Goal: Task Accomplishment & Management: Manage account settings

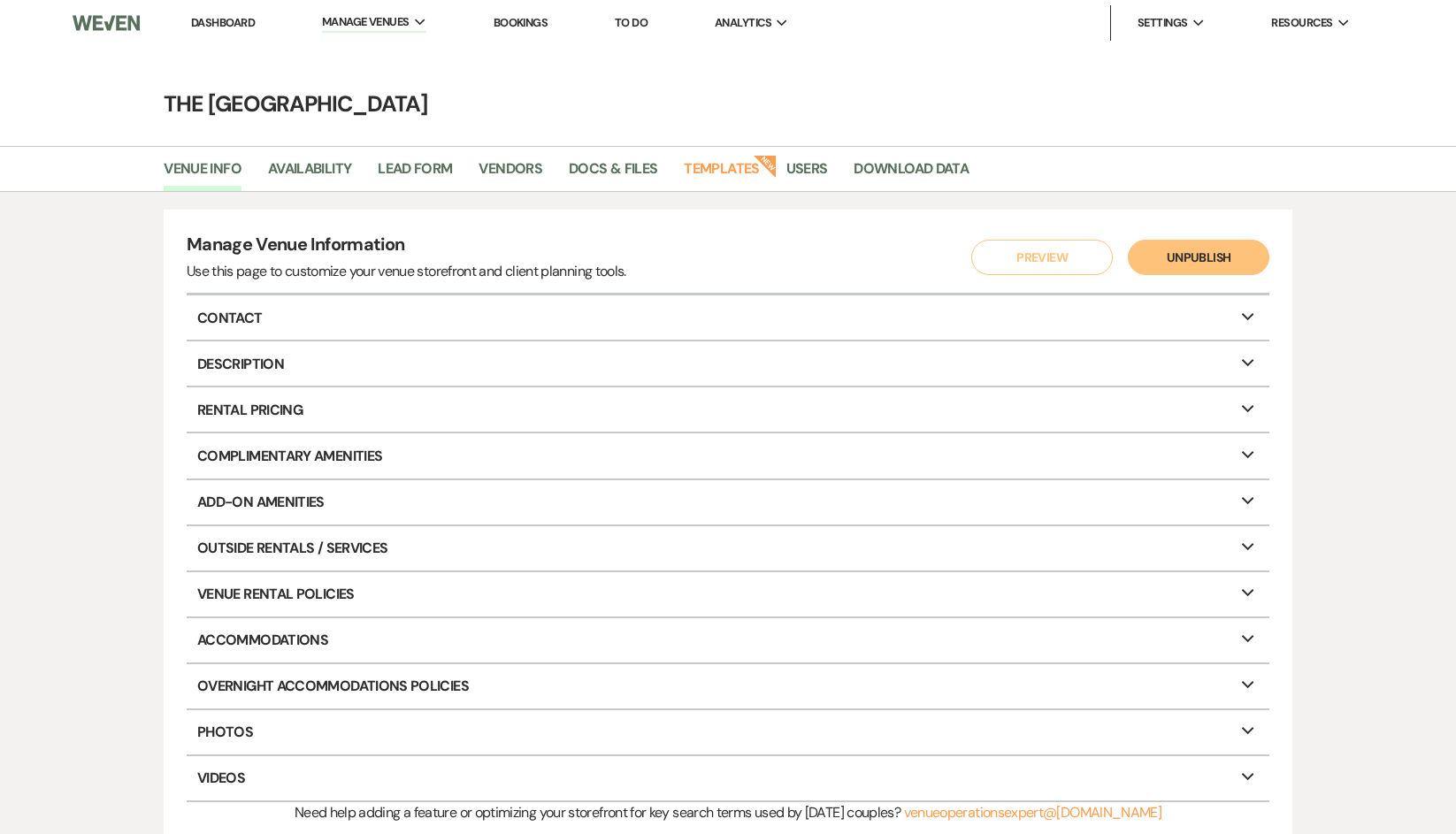
click at [217, 16] on link "Dashboard" at bounding box center [222, 23] width 64 height 15
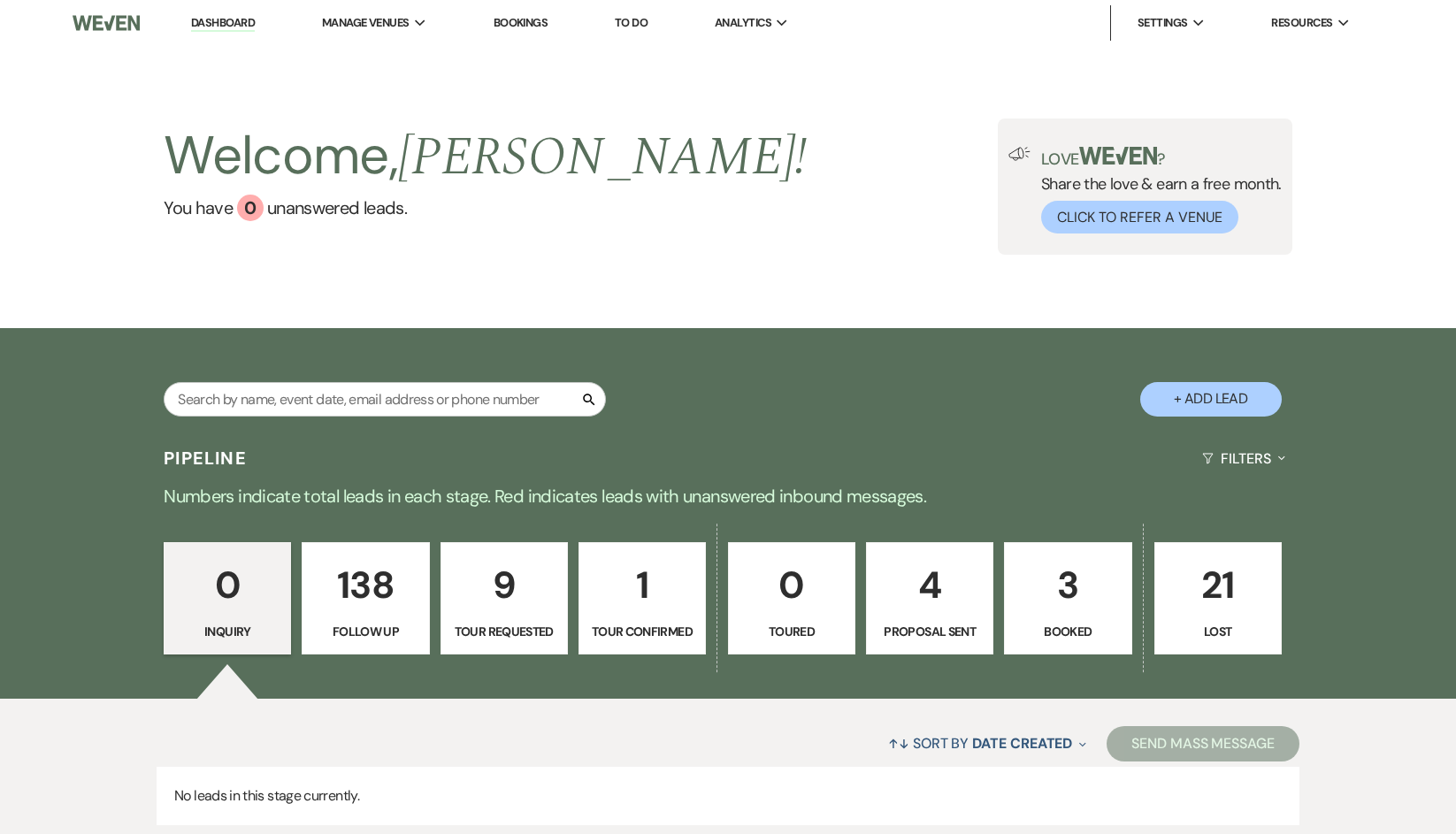
click at [223, 24] on link "Dashboard" at bounding box center [222, 23] width 64 height 16
click at [1109, 583] on p "3" at bounding box center [1067, 585] width 104 height 60
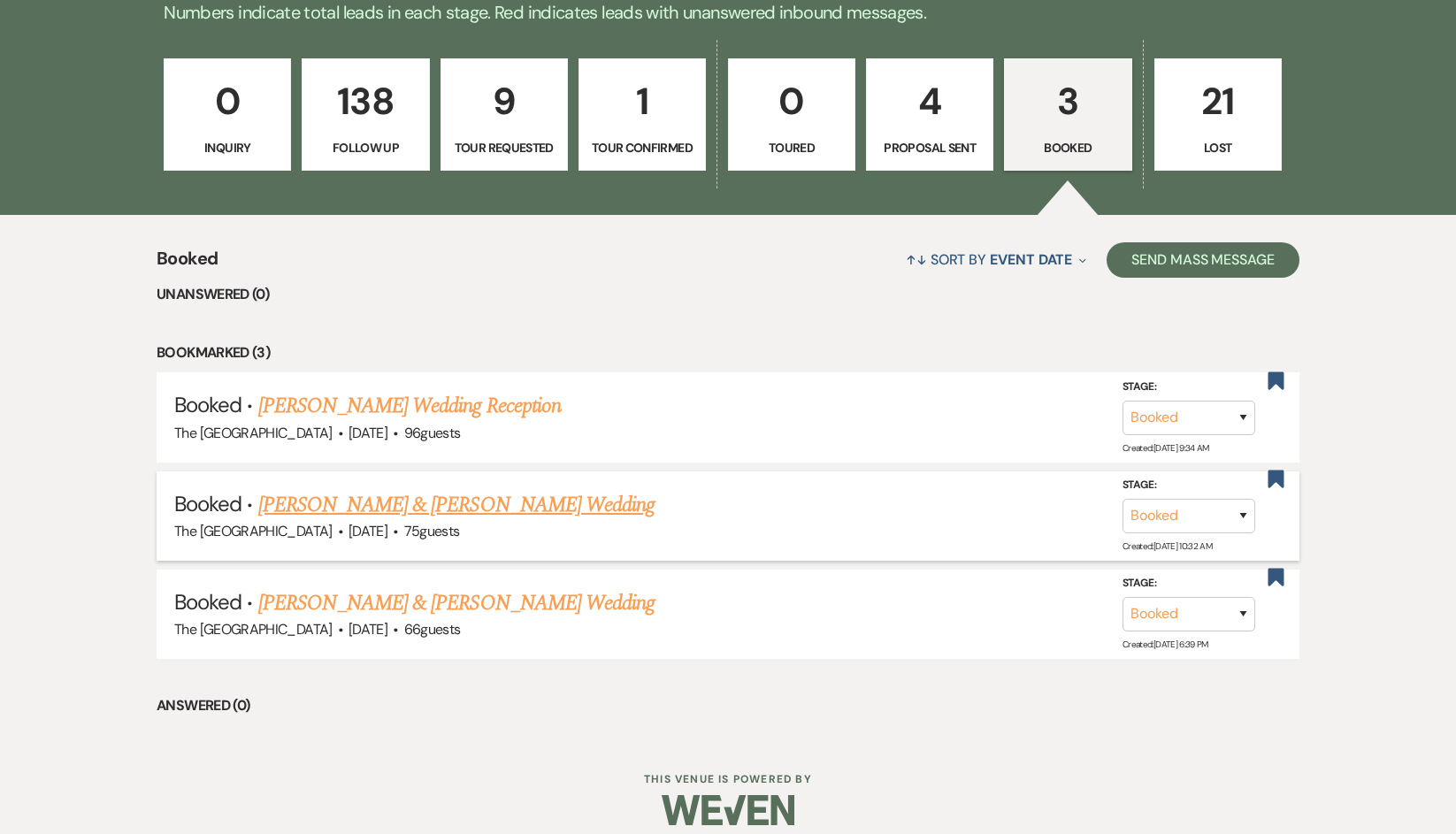
scroll to position [501, 0]
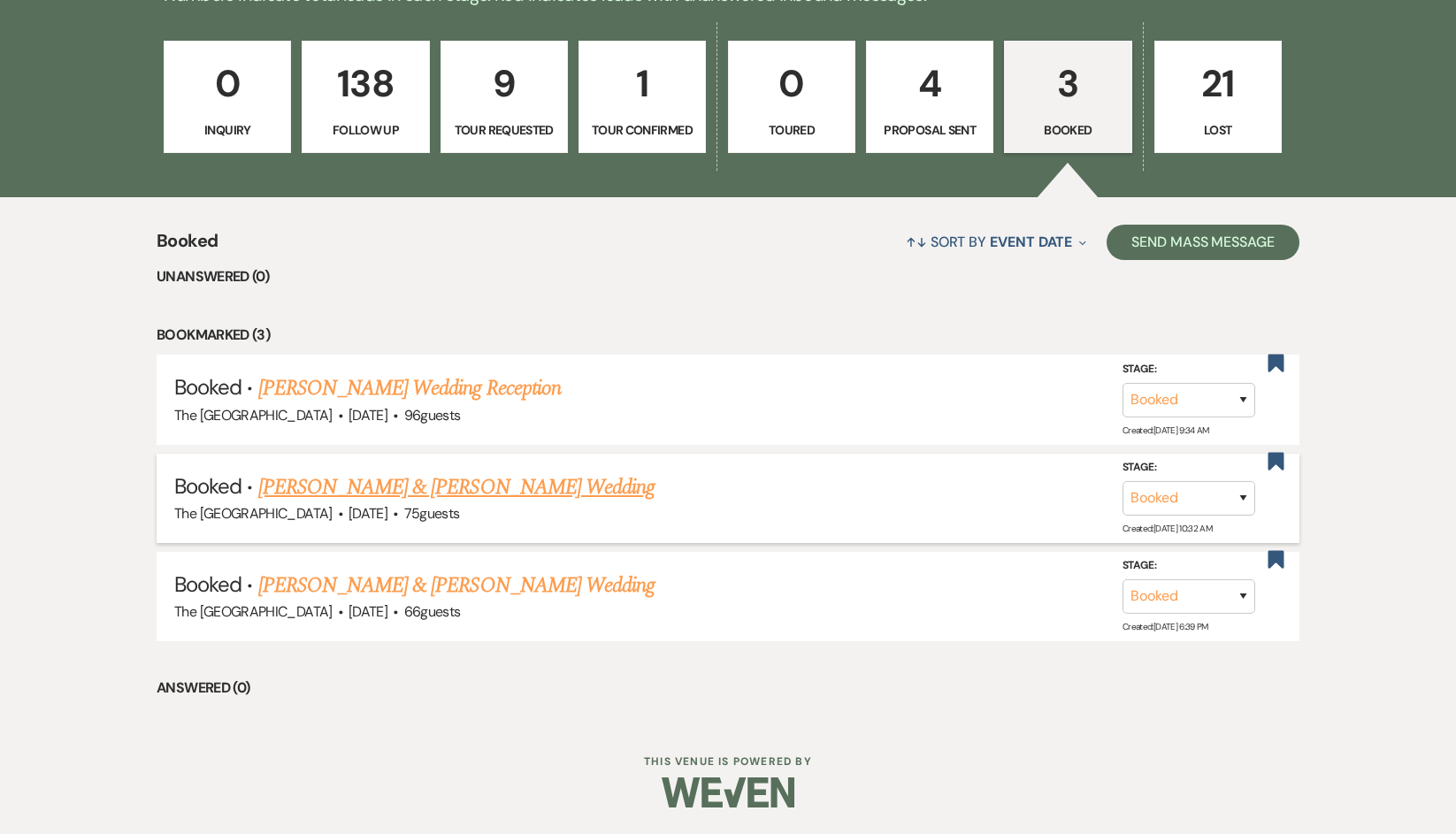
click at [421, 489] on link "[PERSON_NAME] & [PERSON_NAME] Wedding" at bounding box center [456, 487] width 396 height 32
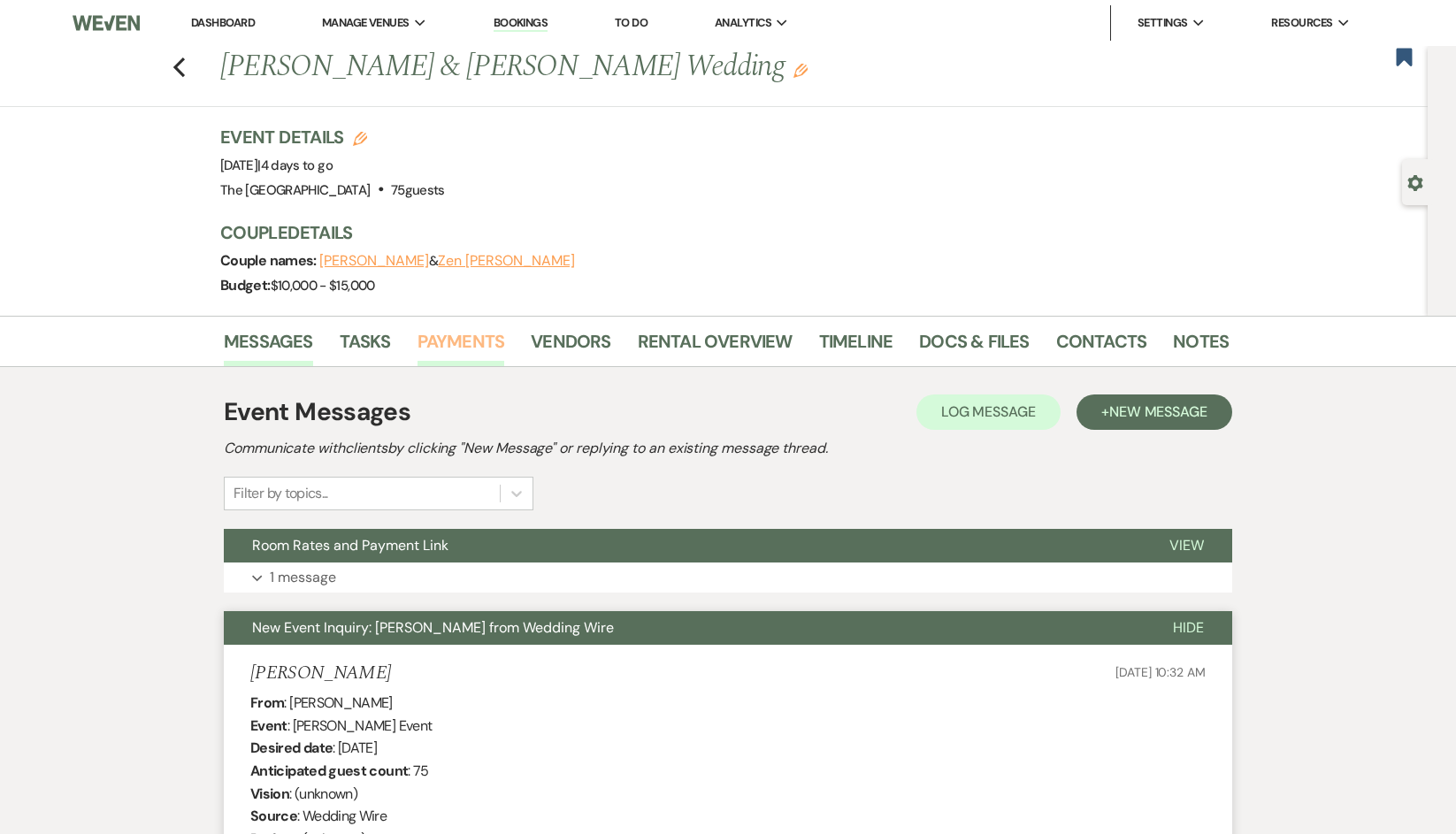
click at [459, 349] on link "Payments" at bounding box center [461, 346] width 88 height 38
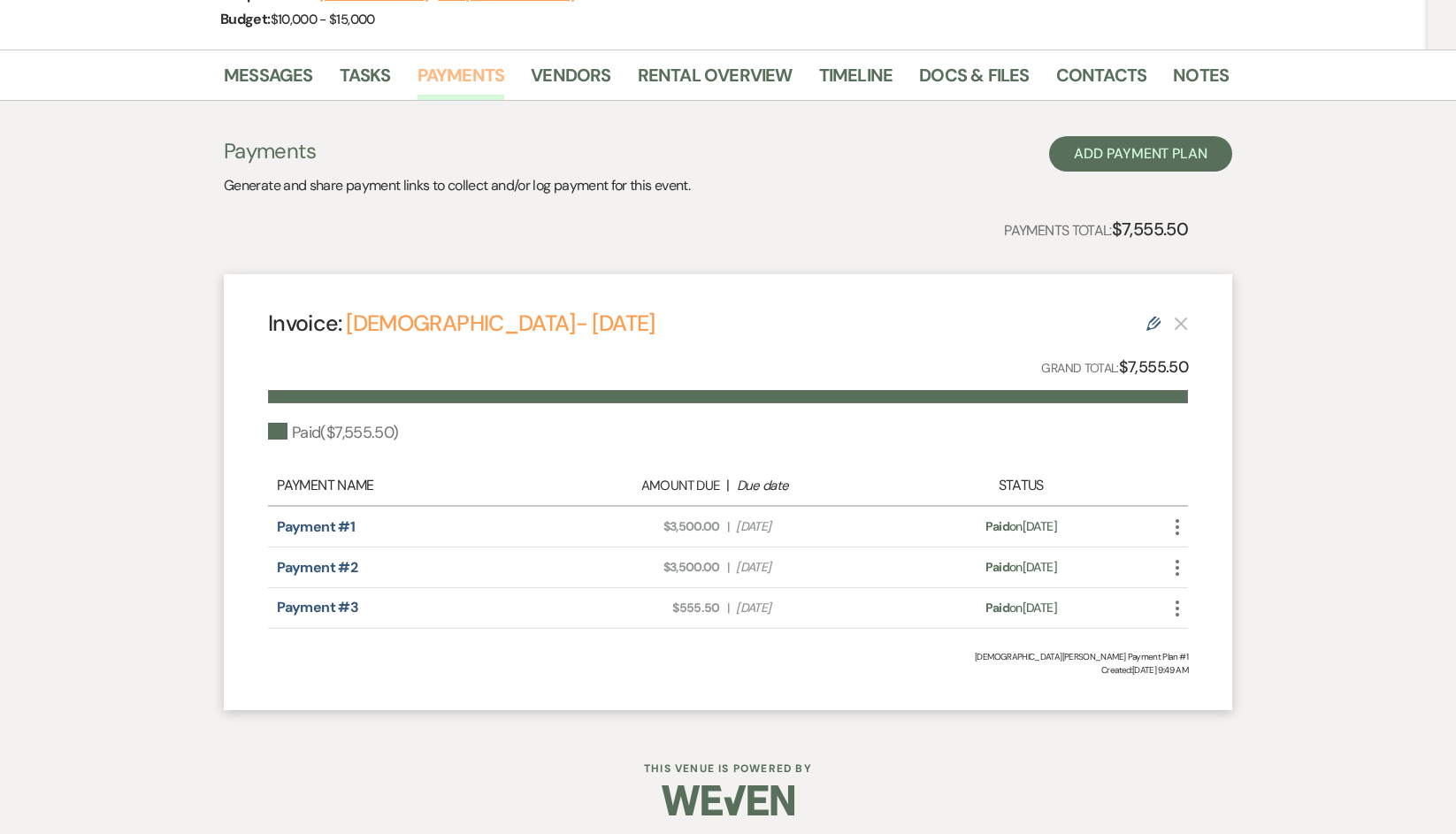
scroll to position [274, 0]
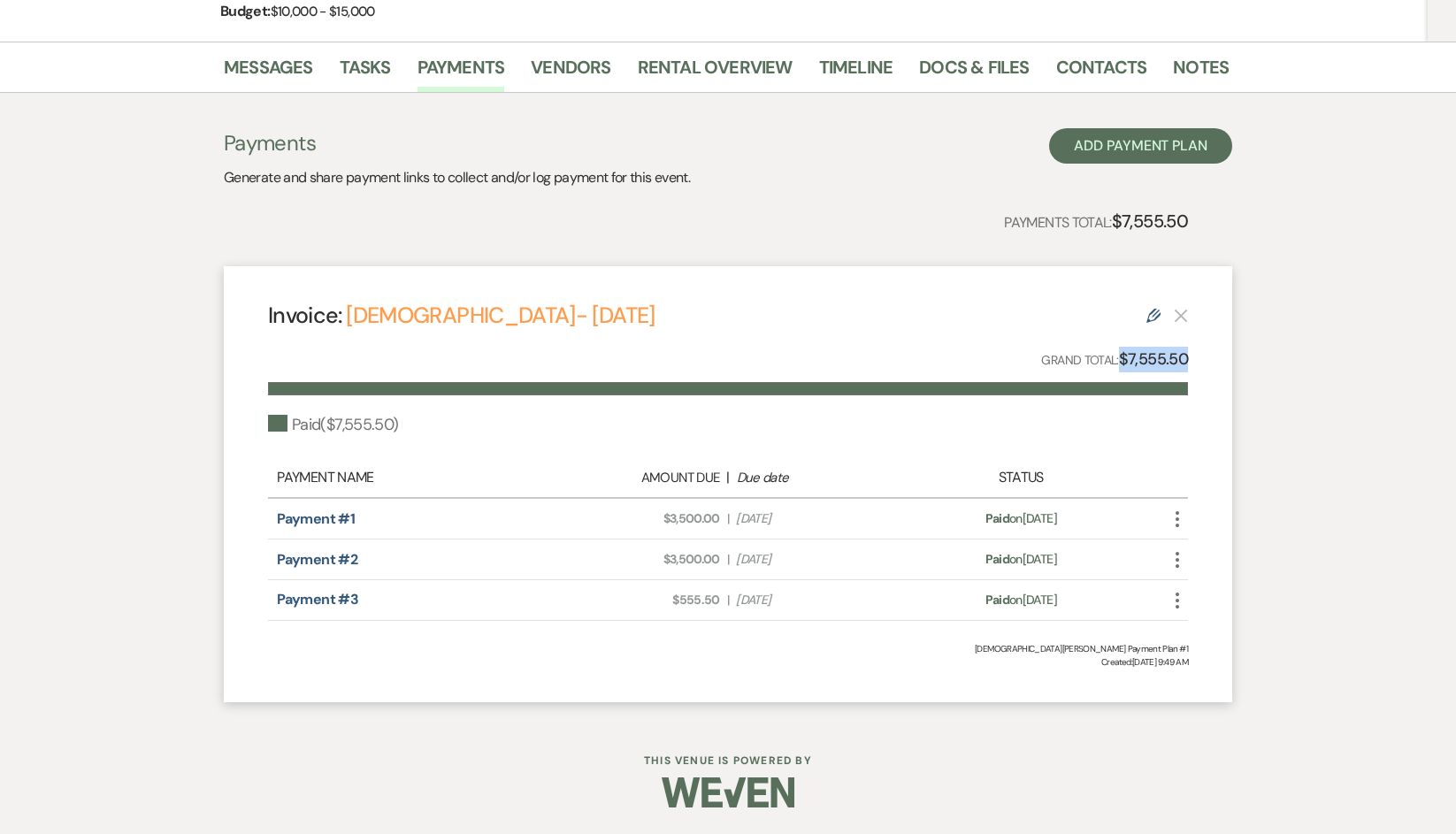
drag, startPoint x: 1187, startPoint y: 354, endPoint x: 1119, endPoint y: 361, distance: 68.4
click at [1119, 361] on strong "$7,555.50" at bounding box center [1153, 359] width 69 height 21
drag, startPoint x: 391, startPoint y: 204, endPoint x: 404, endPoint y: 204, distance: 13.0
click at [391, 204] on div "Payments Generate and share payment links to collect and/or log payment for thi…" at bounding box center [728, 415] width 1009 height 573
click at [229, 474] on div "Invoice: Britni- [DATE] Edit Grand Total: $7,555.50 Paid ( $7,555.50 ) Payment …" at bounding box center [728, 484] width 1009 height 436
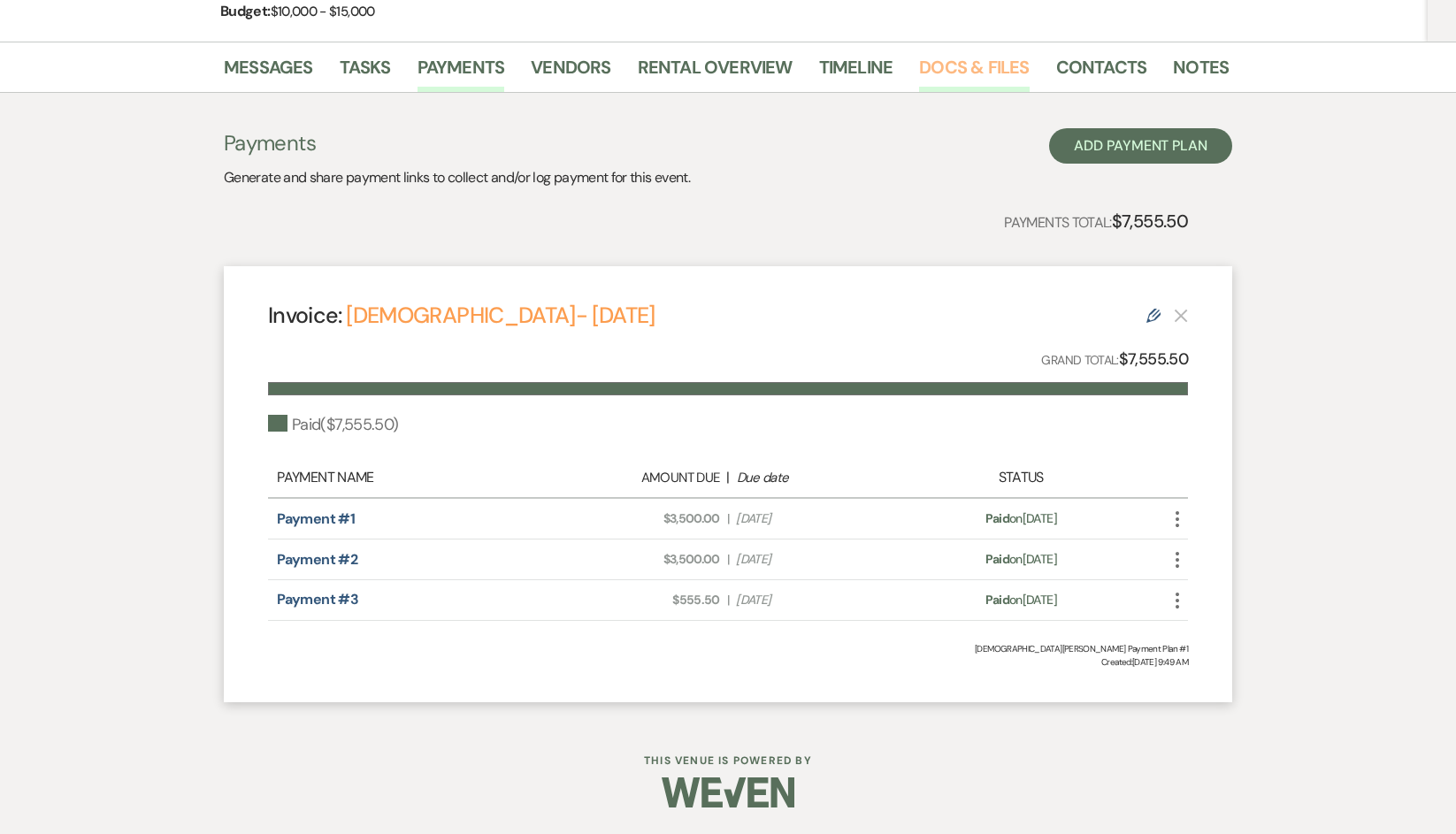
click at [952, 77] on link "Docs & Files" at bounding box center [974, 72] width 110 height 38
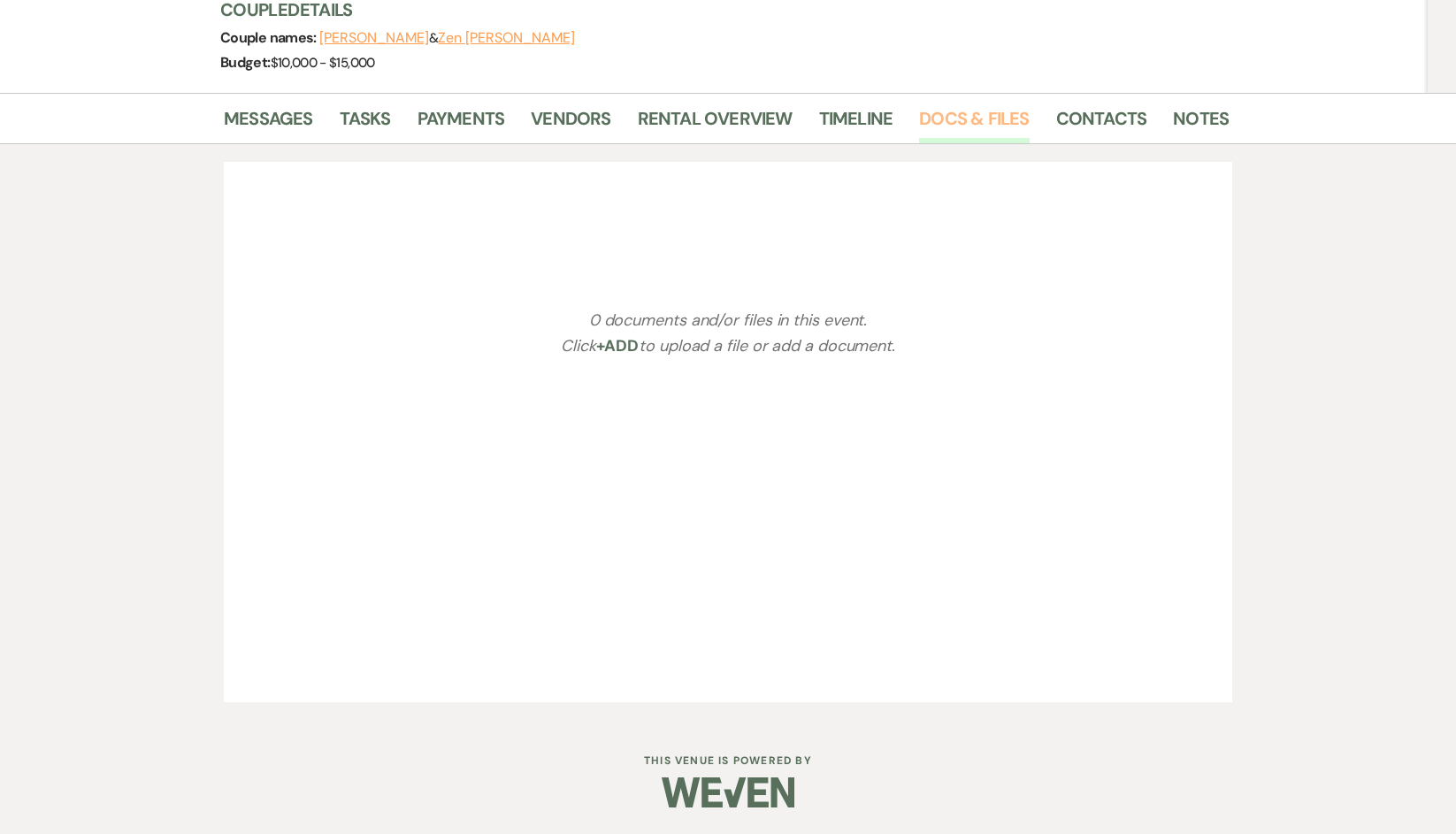
scroll to position [274, 0]
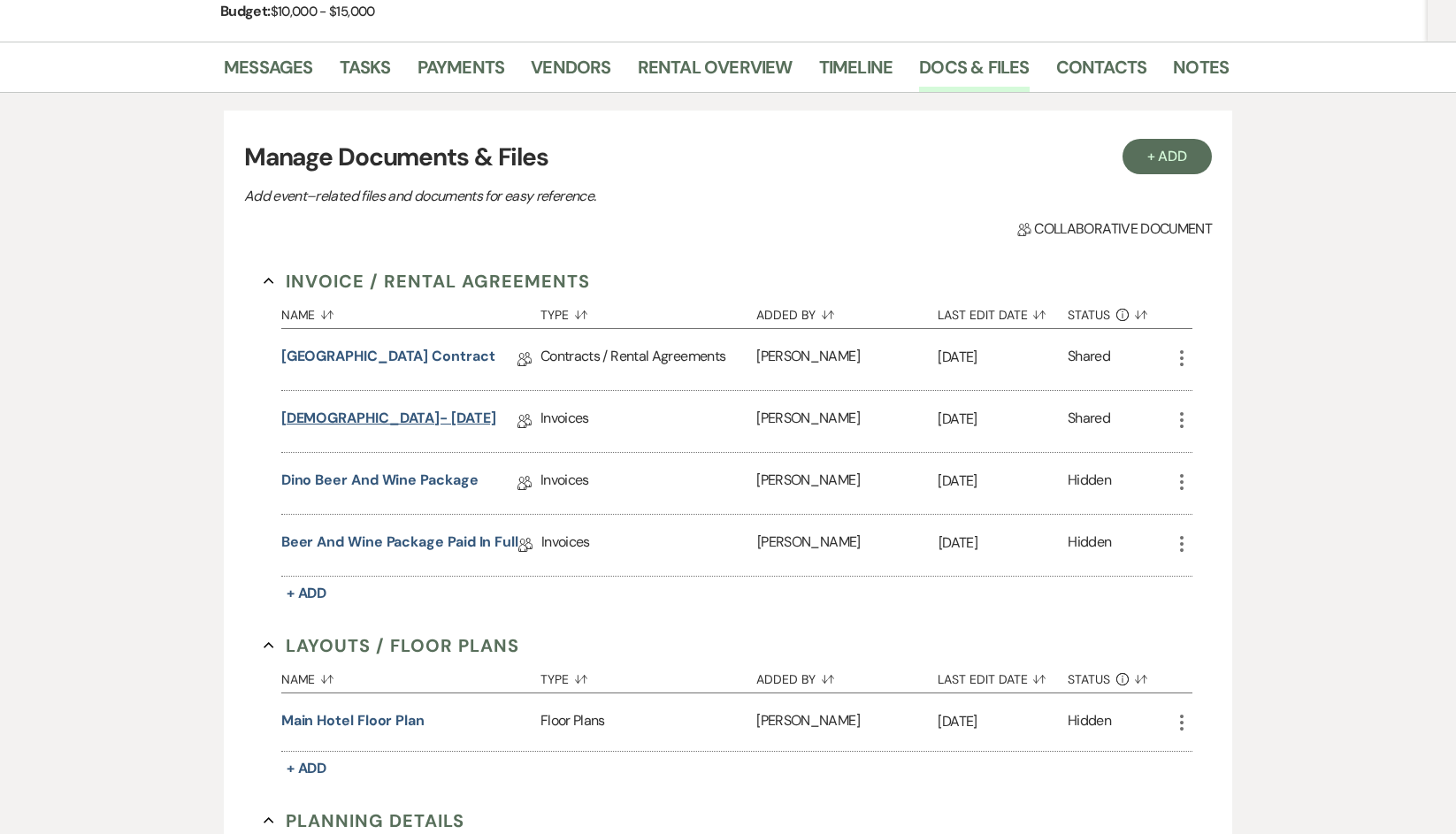
click at [389, 413] on link "[DEMOGRAPHIC_DATA]- [DATE]" at bounding box center [388, 421] width 215 height 27
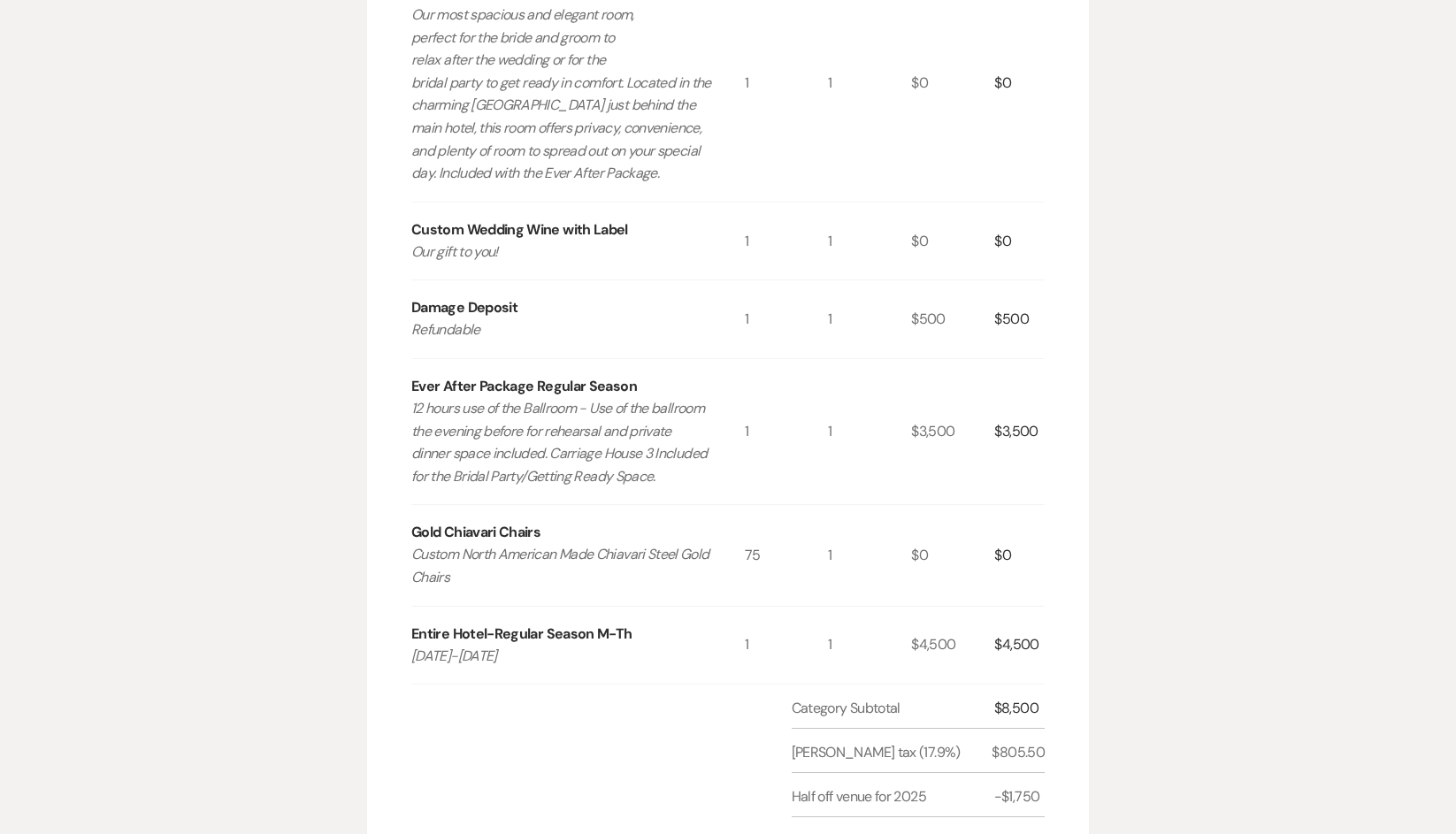
scroll to position [884, 0]
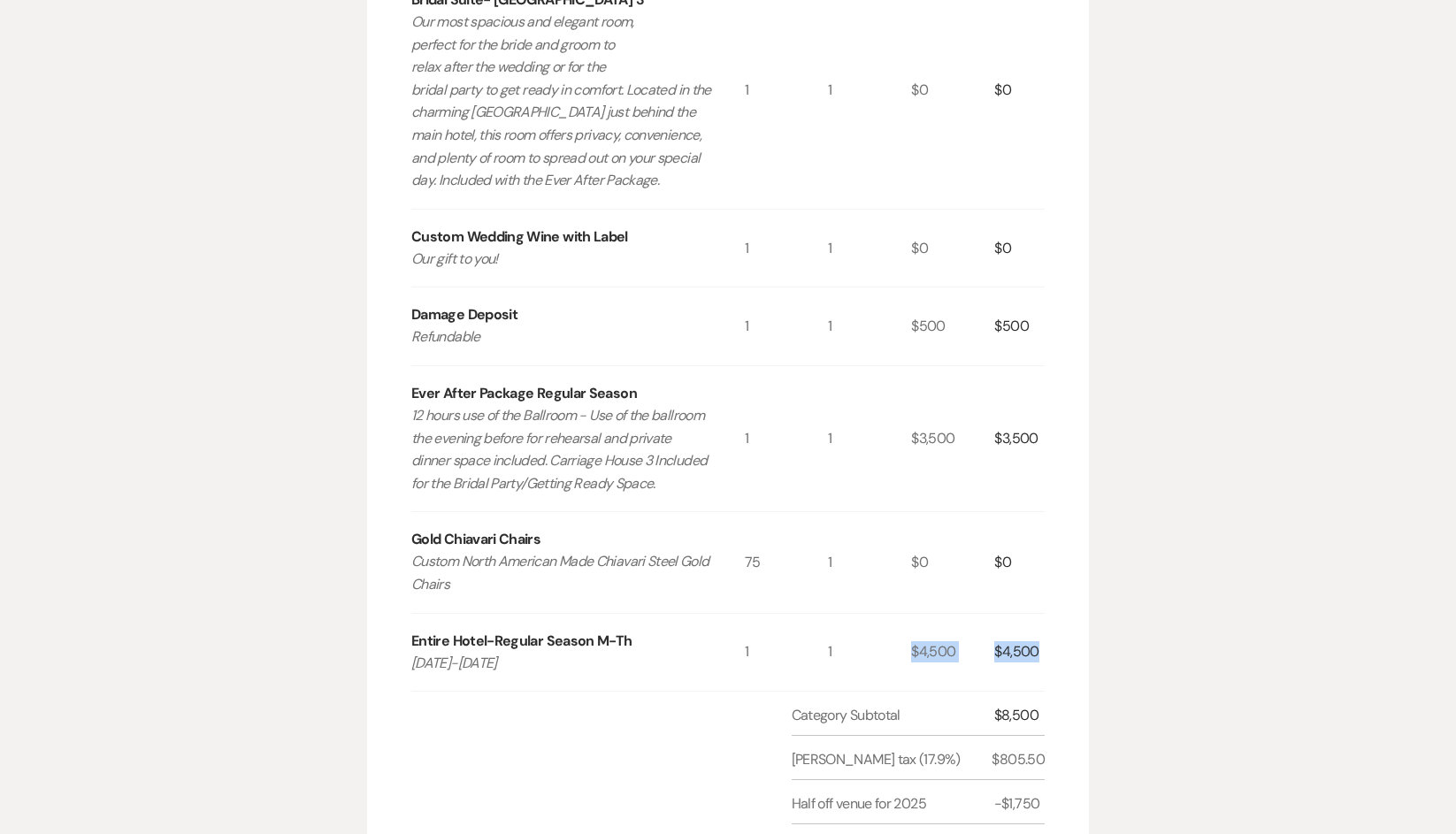
drag, startPoint x: 1051, startPoint y: 564, endPoint x: 903, endPoint y: 536, distance: 150.6
click at [903, 536] on div "Invoice Created On: [DATE] 12:59 PM [PERSON_NAME] & [PERSON_NAME] Wedding Event…" at bounding box center [728, 178] width 722 height 1651
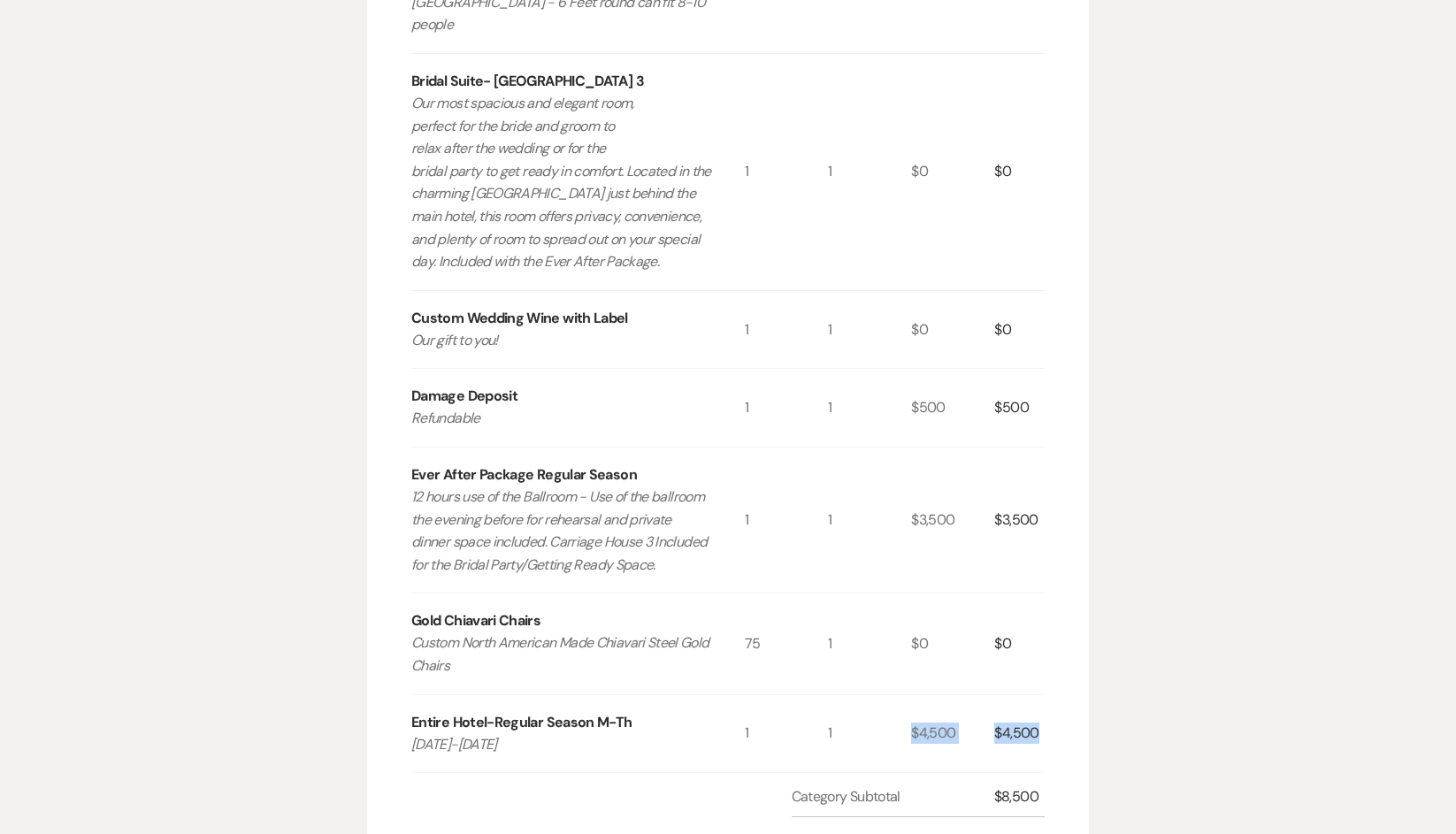
scroll to position [796, 0]
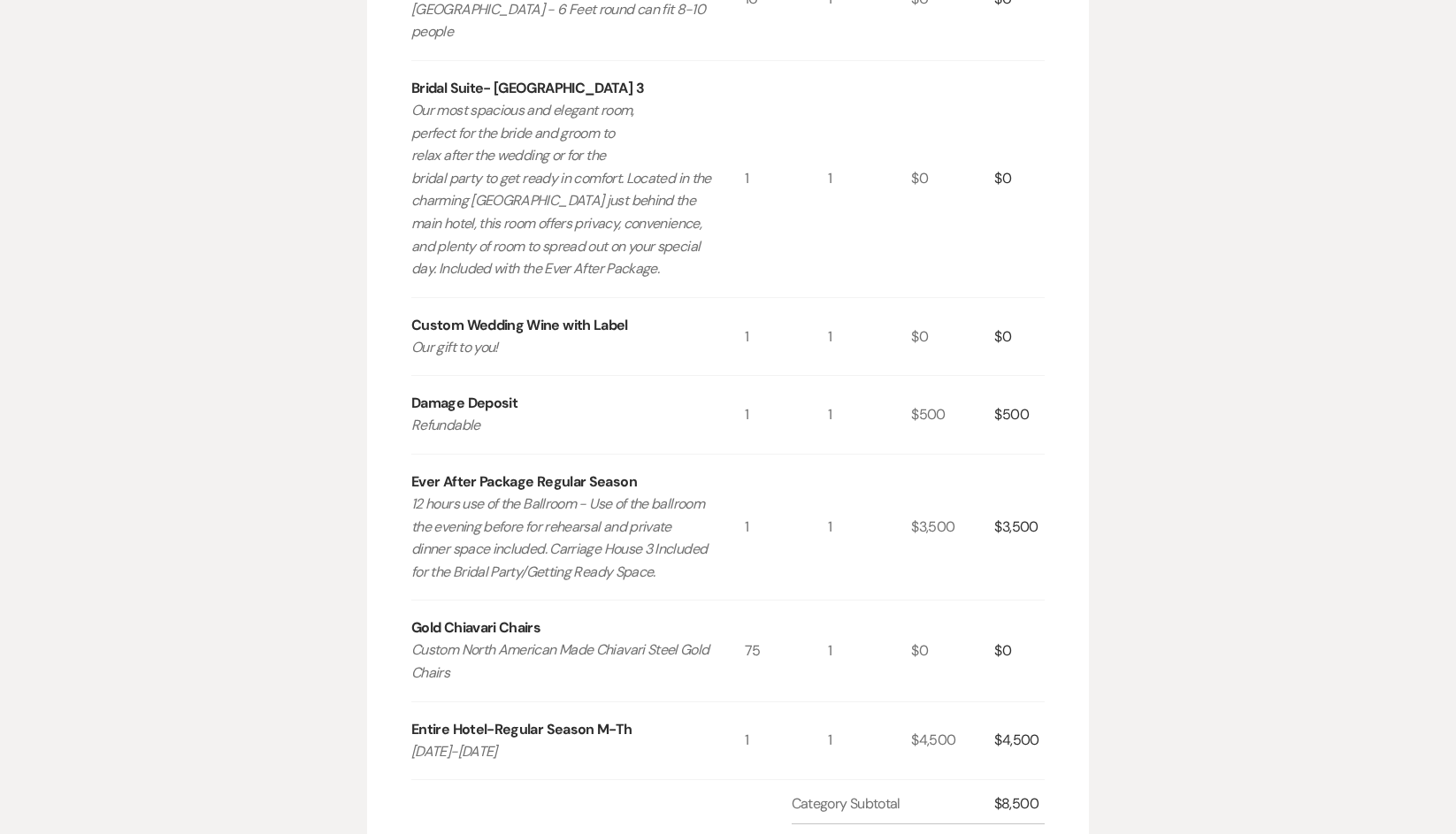
click at [1001, 454] on div "$3,500" at bounding box center [1019, 526] width 50 height 145
drag, startPoint x: 1043, startPoint y: 401, endPoint x: 862, endPoint y: 392, distance: 181.2
click at [862, 454] on div "Ever After Package Regular Season 12 hours use of the Ballroom - Use of the bal…" at bounding box center [728, 526] width 633 height 145
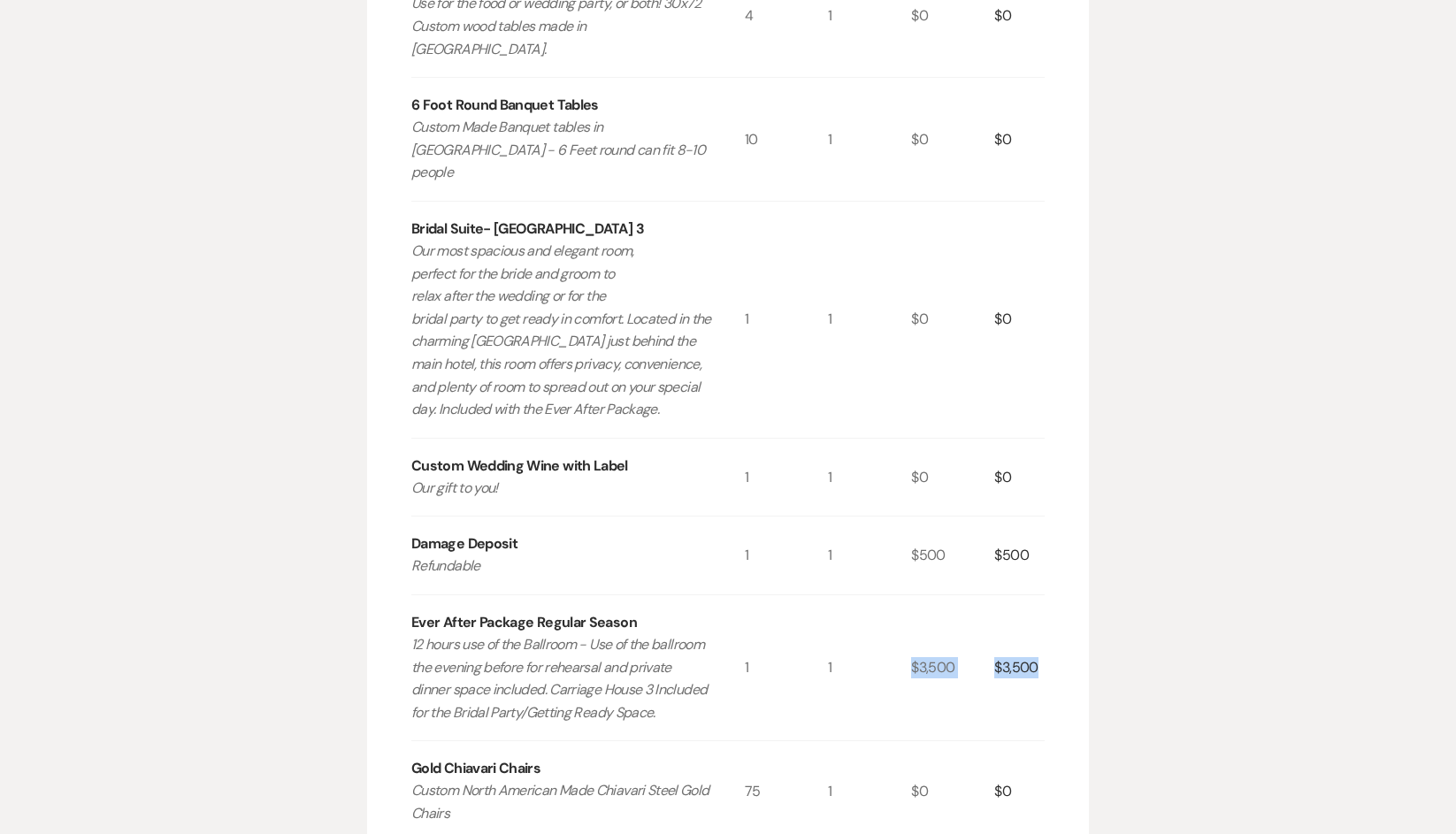
scroll to position [662, 0]
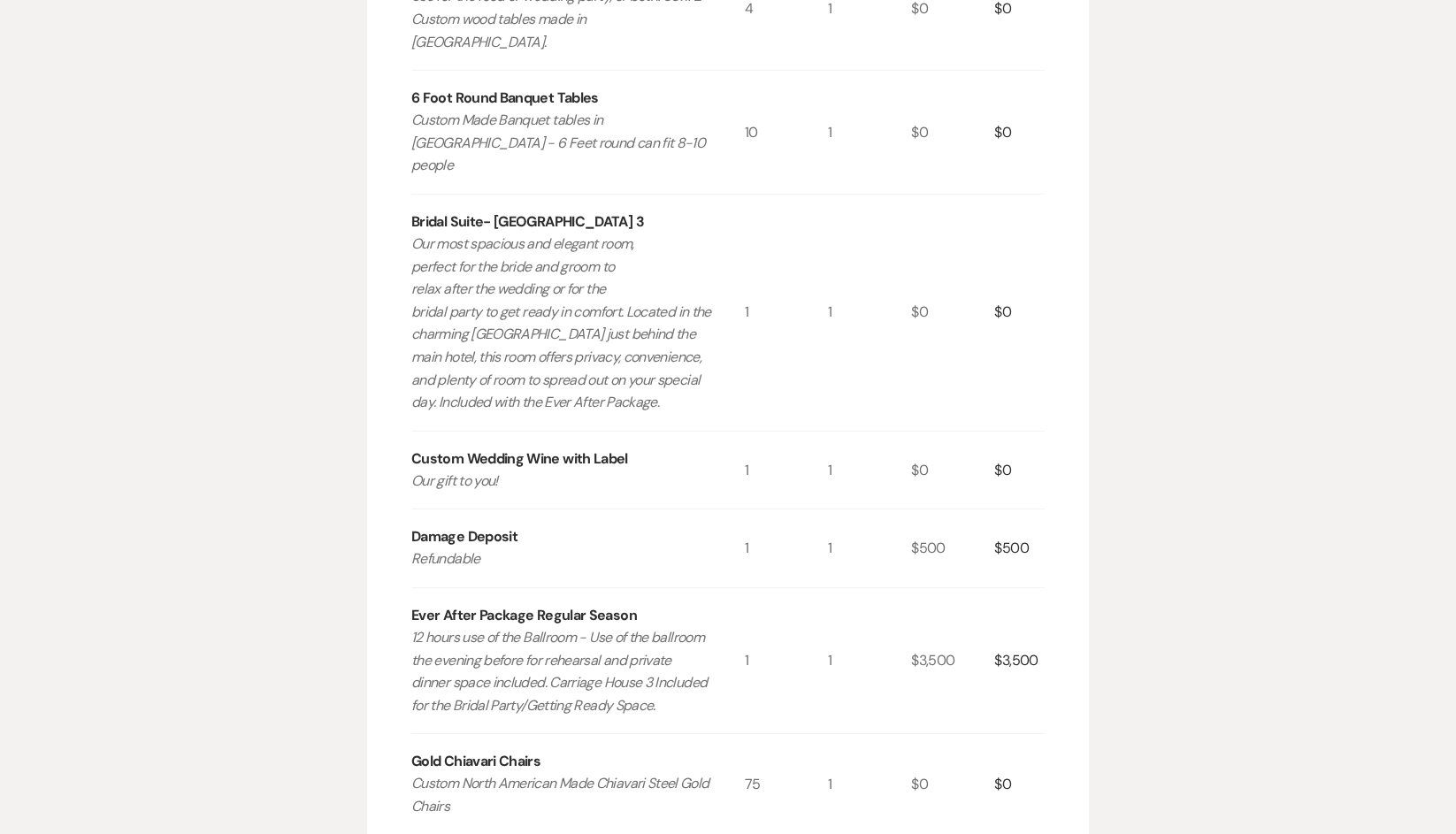
click at [1324, 660] on div "Printer Print Invoice Created On: [DATE] 12:59 PM [PERSON_NAME] & [PERSON_NAME]…" at bounding box center [728, 643] width 1273 height 2265
click at [361, 360] on div "Printer Print Invoice Created On: [DATE] 12:59 PM [PERSON_NAME] & [PERSON_NAME]…" at bounding box center [728, 643] width 1273 height 2265
click at [299, 131] on div "Printer Print Invoice Created On: [DATE] 12:59 PM [PERSON_NAME] & [PERSON_NAME]…" at bounding box center [728, 643] width 1273 height 2265
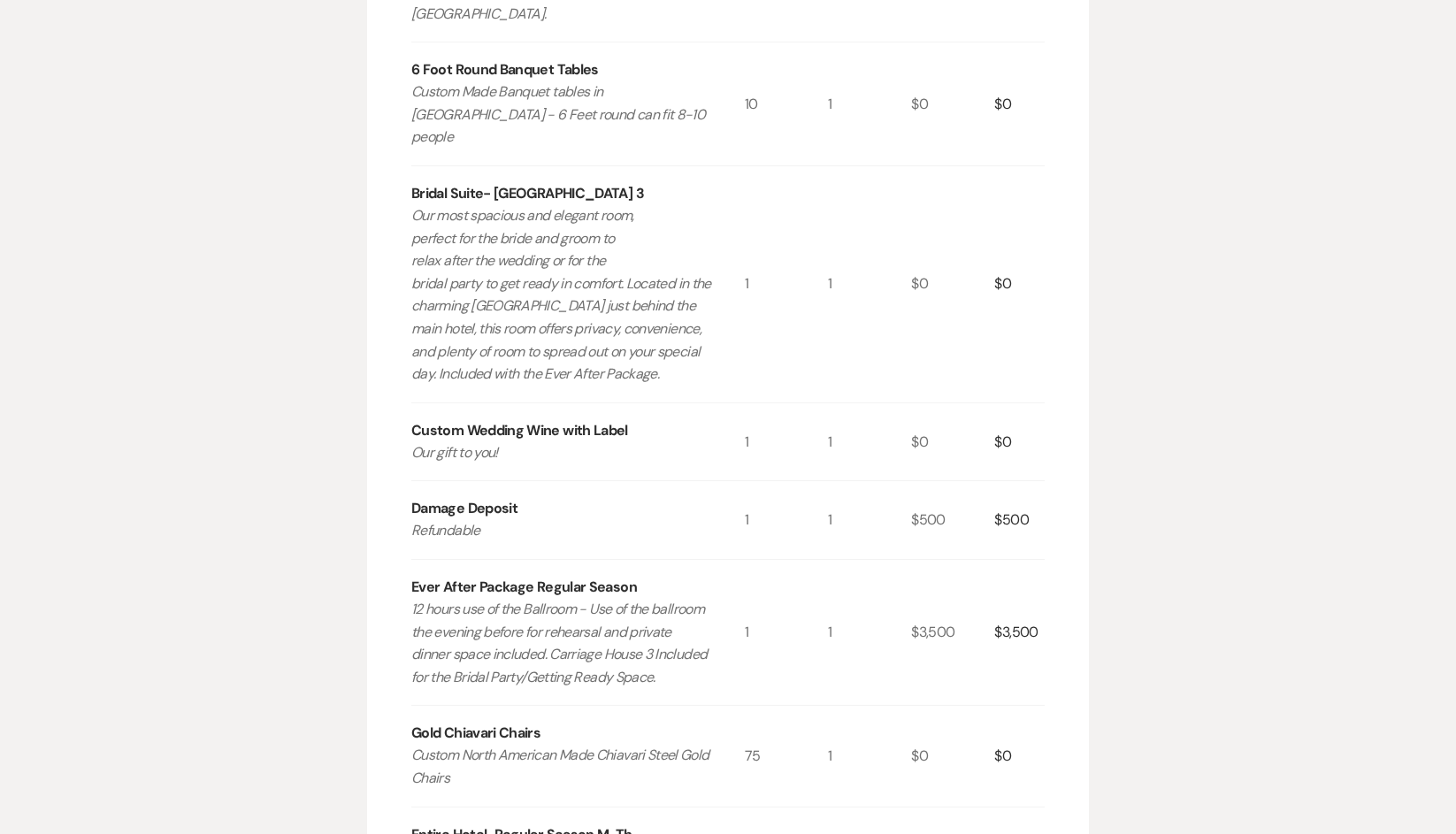
scroll to position [750, 0]
